Goal: Task Accomplishment & Management: Manage account settings

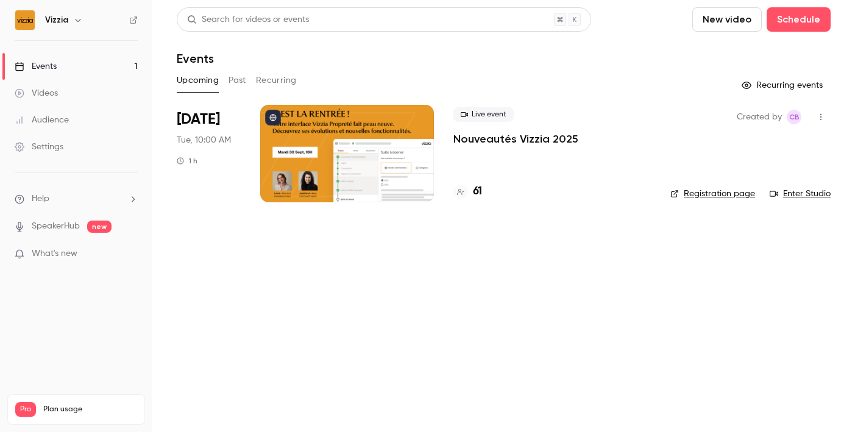
click at [409, 173] on div at bounding box center [347, 154] width 174 height 98
click at [478, 193] on h4 "61" at bounding box center [477, 192] width 9 height 16
